Goal: Information Seeking & Learning: Learn about a topic

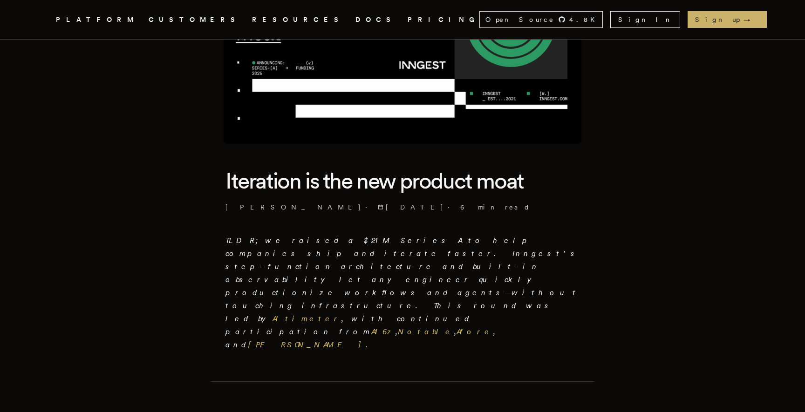
scroll to position [126, 0]
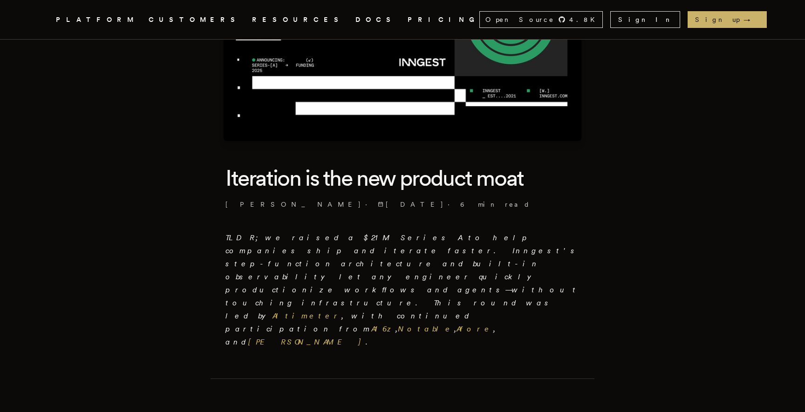
click at [489, 240] on em "TLDR; we raised a $21M Series A to help companies ship and iterate faster. Inng…" at bounding box center [402, 289] width 354 height 113
click at [390, 251] on em "TLDR; we raised a $21M Series A to help companies ship and iterate faster. Inng…" at bounding box center [402, 289] width 354 height 113
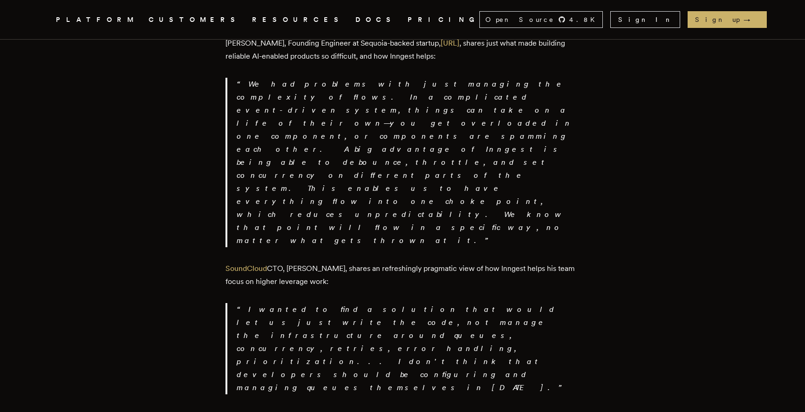
scroll to position [1570, 0]
drag, startPoint x: 378, startPoint y: 250, endPoint x: 255, endPoint y: 205, distance: 131.4
drag, startPoint x: 236, startPoint y: 203, endPoint x: 327, endPoint y: 205, distance: 91.3
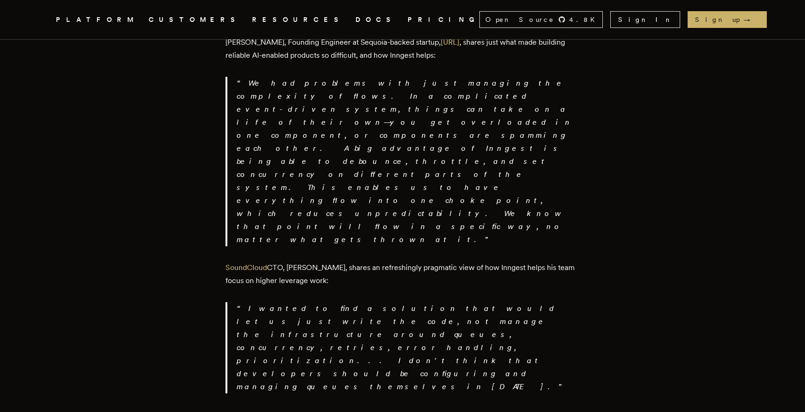
drag, startPoint x: 240, startPoint y: 228, endPoint x: 325, endPoint y: 248, distance: 87.1
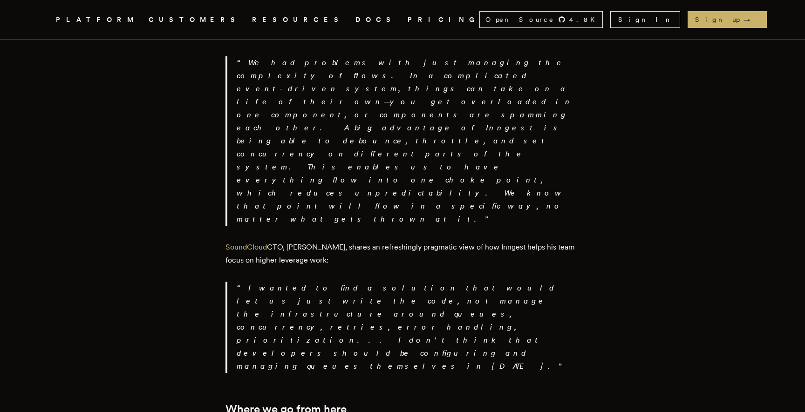
scroll to position [1593, 0]
drag, startPoint x: 282, startPoint y: 289, endPoint x: 310, endPoint y: 298, distance: 29.3
drag, startPoint x: 333, startPoint y: 308, endPoint x: 241, endPoint y: 272, distance: 99.1
